Goal: Information Seeking & Learning: Learn about a topic

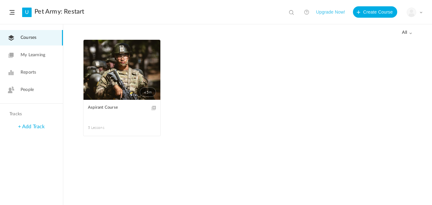
click at [28, 78] on link "Reports" at bounding box center [31, 72] width 63 height 15
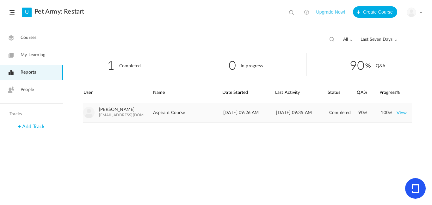
click at [404, 113] on link "View" at bounding box center [402, 112] width 10 height 11
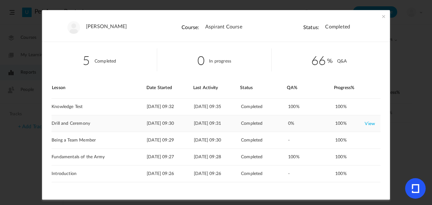
click at [371, 124] on link "View" at bounding box center [370, 123] width 10 height 11
click at [370, 141] on link "View" at bounding box center [370, 140] width 10 height 11
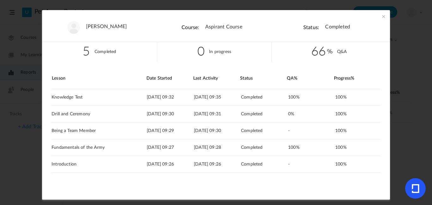
click at [382, 15] on span at bounding box center [383, 16] width 6 height 6
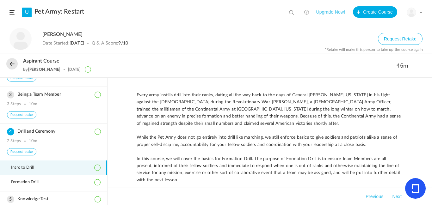
scroll to position [5, 0]
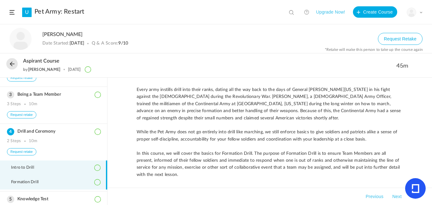
click at [69, 185] on li "Formation Drill" at bounding box center [53, 182] width 107 height 15
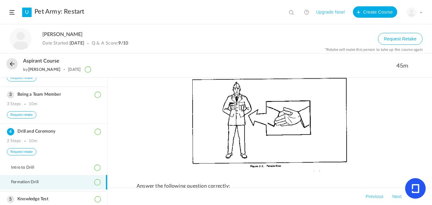
scroll to position [426, 0]
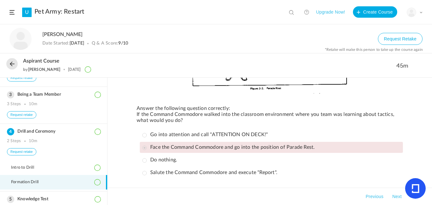
click at [169, 161] on p "Do nothing." at bounding box center [159, 160] width 35 height 6
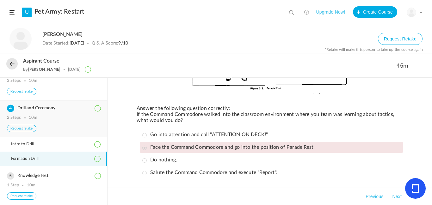
scroll to position [89, 0]
click at [38, 166] on li "Formation Drill" at bounding box center [53, 159] width 107 height 15
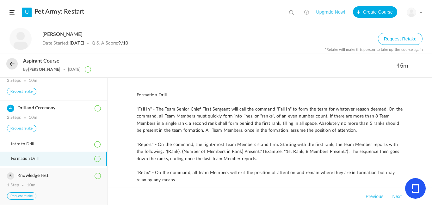
click at [35, 182] on div "Knowledge Test 1 Step 10m Request retake" at bounding box center [53, 186] width 107 height 37
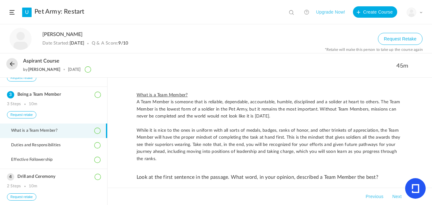
scroll to position [30, 0]
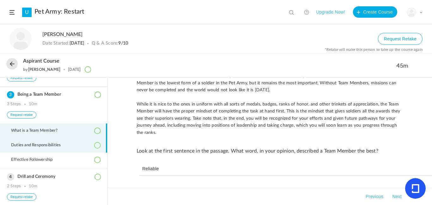
click at [41, 151] on li "Duties and Responsibilities" at bounding box center [53, 145] width 107 height 15
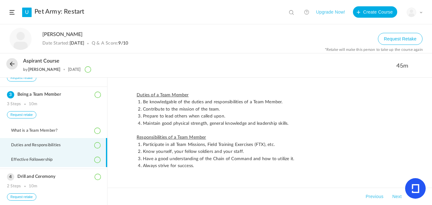
click at [41, 163] on span "Effective Followership" at bounding box center [35, 159] width 49 height 5
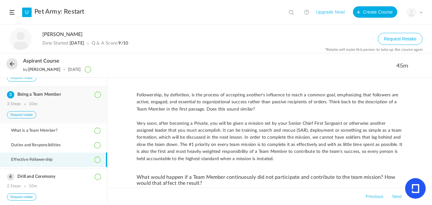
scroll to position [106, 0]
